Goal: Find specific page/section: Find specific page/section

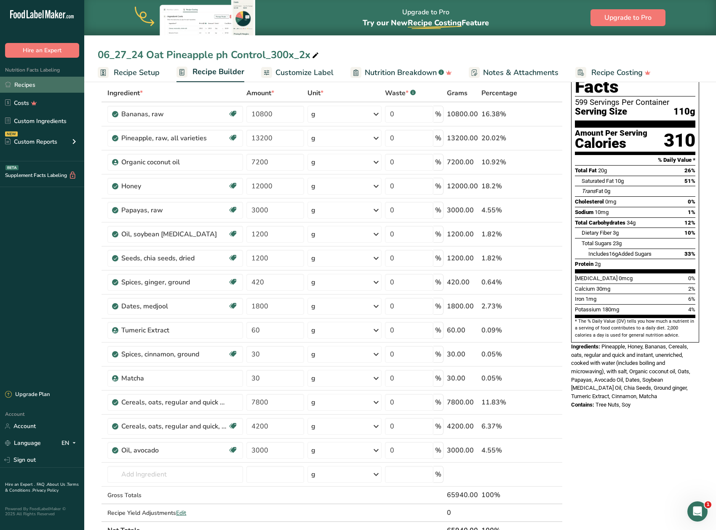
click at [32, 85] on link "Recipes" at bounding box center [42, 85] width 84 height 16
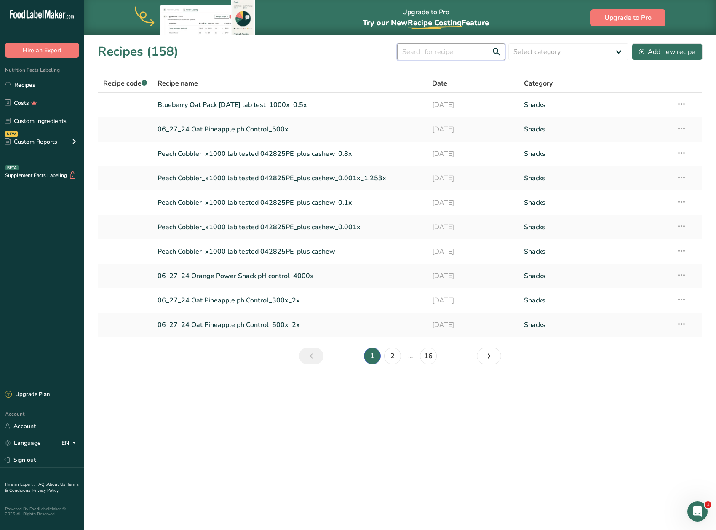
click at [418, 50] on input "text" at bounding box center [451, 51] width 108 height 17
type input "speednut"
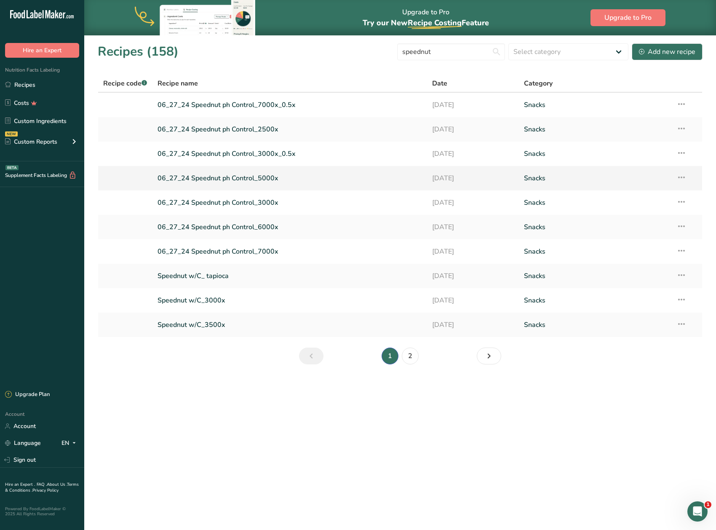
click at [209, 175] on link "06_27_24 Speednut ph Control_5000x" at bounding box center [290, 178] width 265 height 18
